Goal: Transaction & Acquisition: Purchase product/service

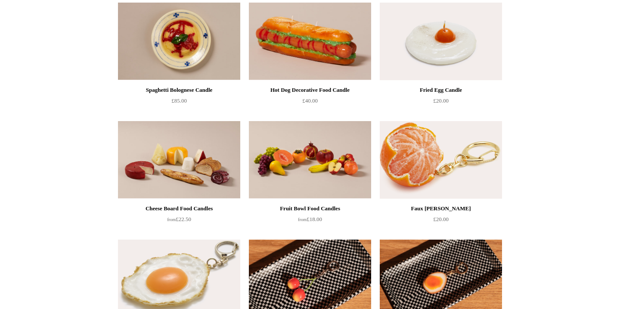
scroll to position [111, 0]
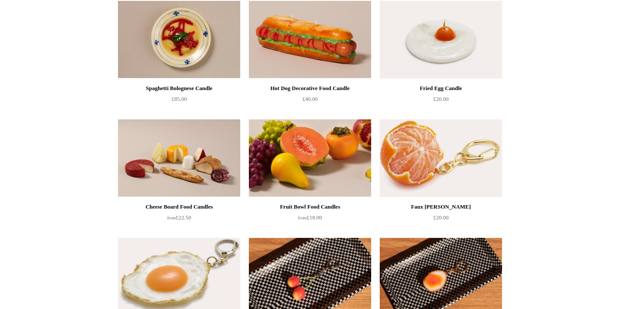
click at [320, 160] on img at bounding box center [310, 158] width 122 height 78
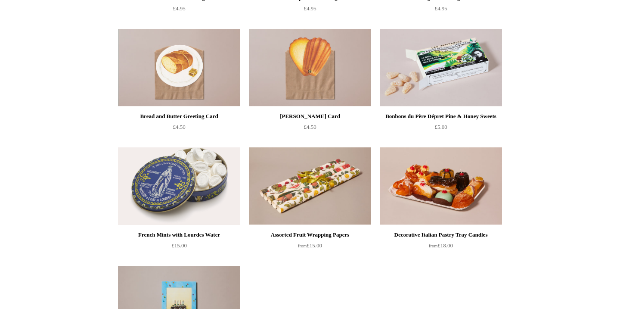
scroll to position [558, 0]
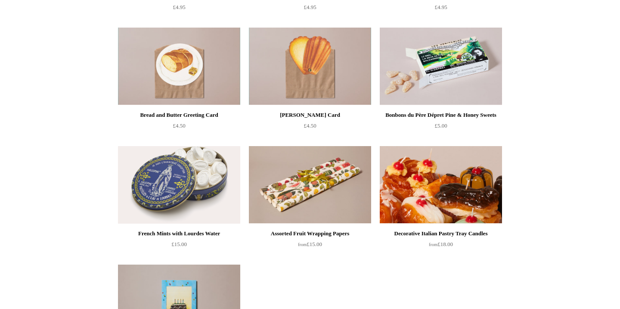
click at [426, 183] on img at bounding box center [441, 185] width 122 height 78
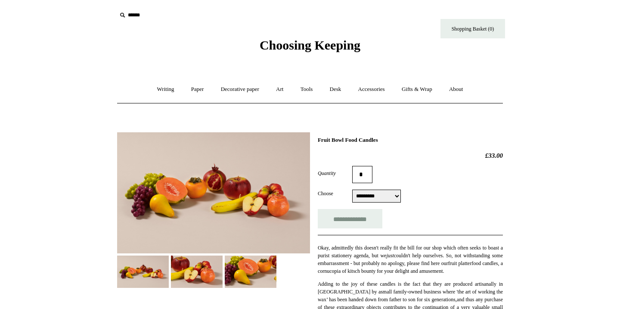
click at [140, 280] on img at bounding box center [143, 271] width 52 height 32
click at [195, 269] on img at bounding box center [197, 271] width 52 height 32
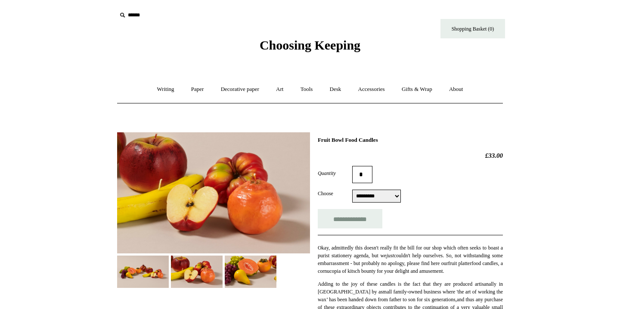
click at [245, 275] on img at bounding box center [251, 271] width 52 height 32
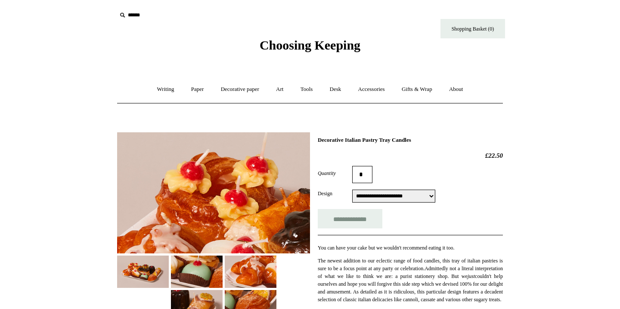
select select "**********"
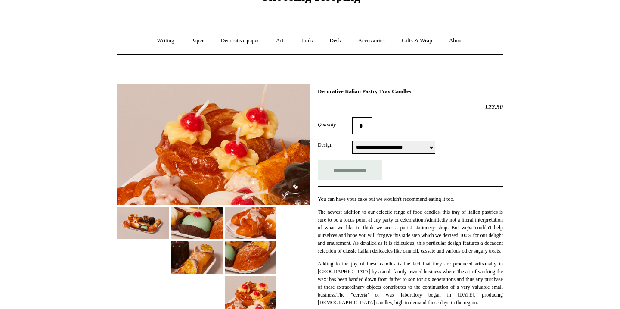
scroll to position [62, 0]
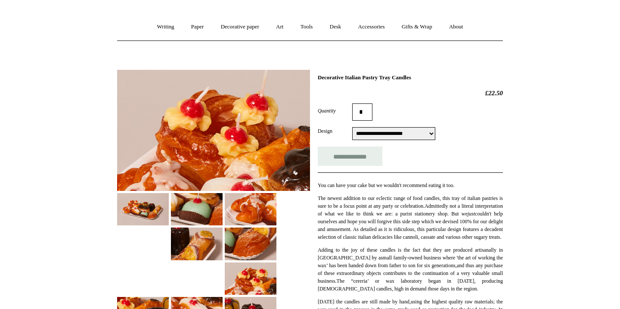
click at [187, 210] on img at bounding box center [197, 209] width 52 height 32
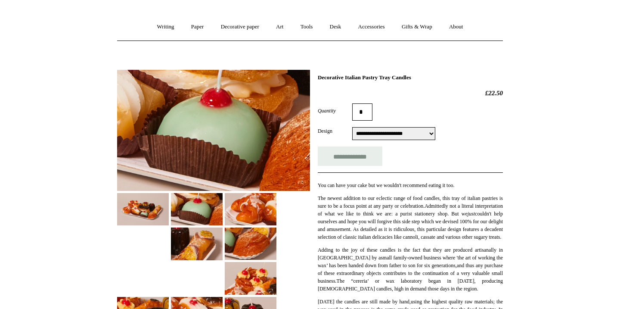
click at [245, 211] on img at bounding box center [251, 209] width 52 height 32
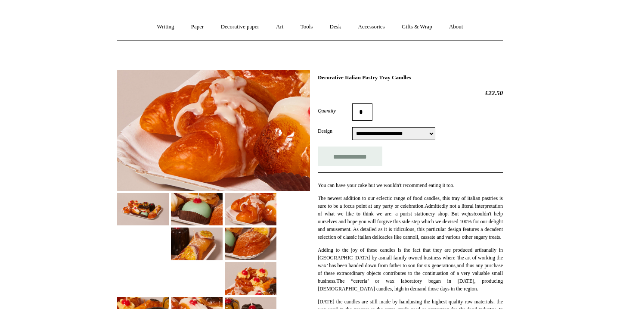
click at [262, 244] on img at bounding box center [251, 243] width 52 height 32
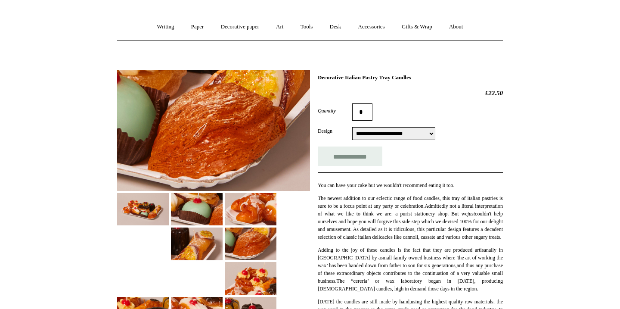
click at [204, 243] on img at bounding box center [197, 243] width 52 height 32
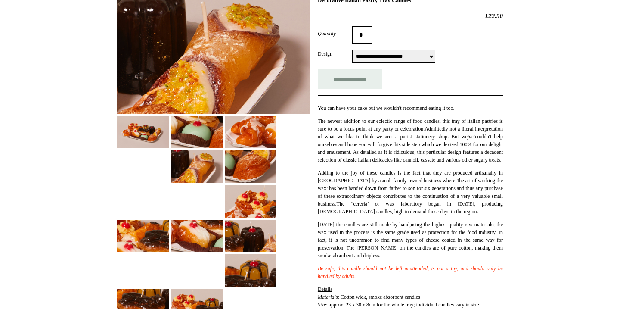
scroll to position [140, 0]
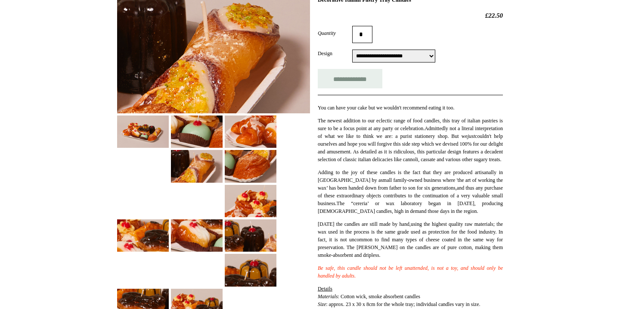
click at [258, 231] on img at bounding box center [251, 235] width 52 height 32
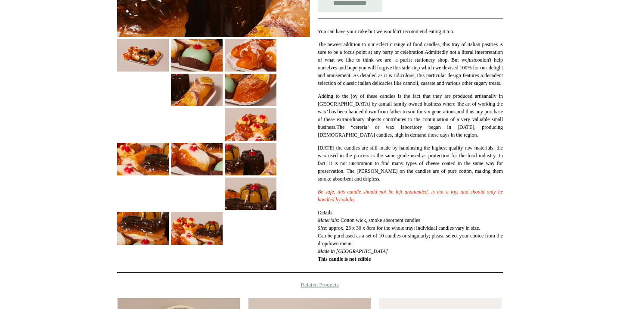
scroll to position [218, 0]
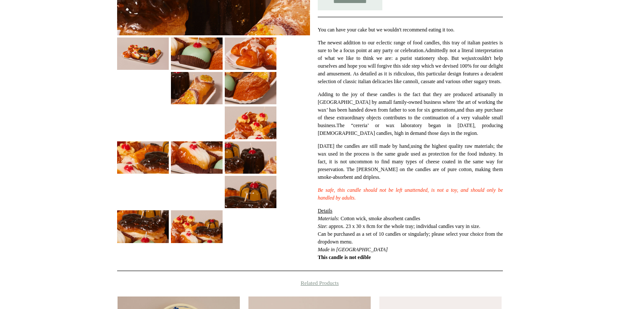
click at [250, 197] on img at bounding box center [251, 192] width 52 height 32
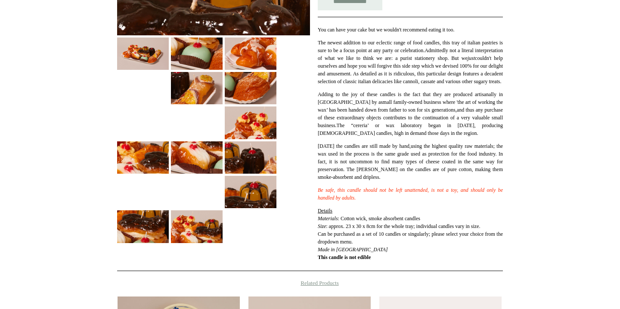
click at [196, 230] on img at bounding box center [197, 226] width 52 height 32
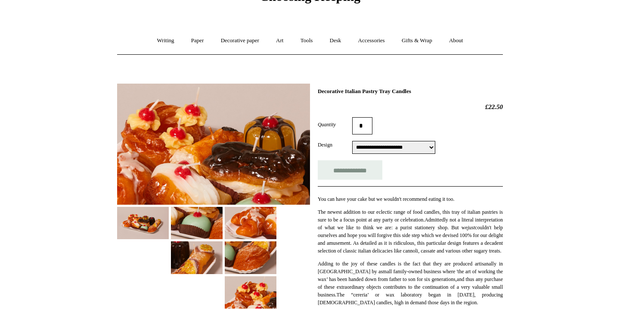
scroll to position [22, 0]
